Goal: Go to known website: Access a specific website the user already knows

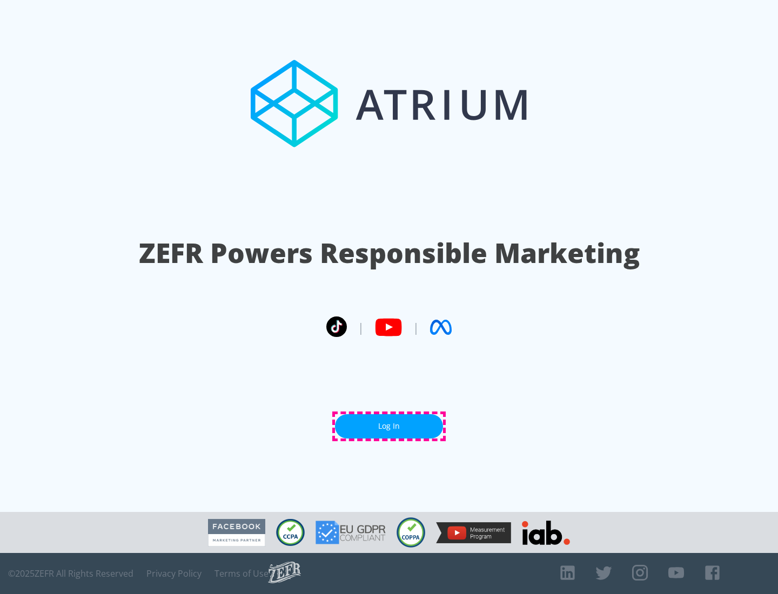
click at [389, 426] on link "Log In" at bounding box center [389, 427] width 108 height 24
